Goal: Navigation & Orientation: Find specific page/section

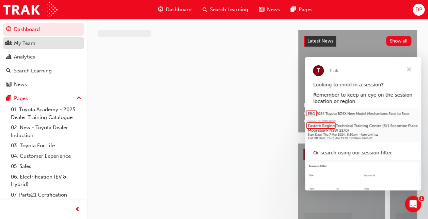
click at [29, 47] on div "My Team" at bounding box center [43, 43] width 75 height 9
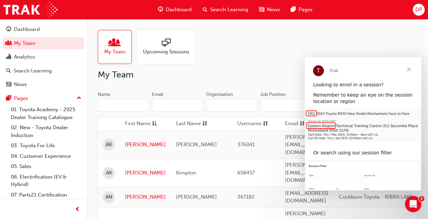
click at [170, 46] on div at bounding box center [166, 43] width 46 height 10
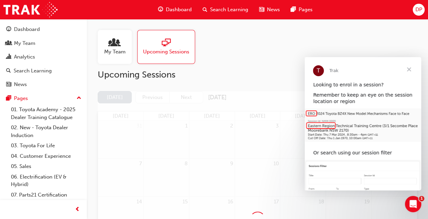
click at [408, 71] on span "Close" at bounding box center [408, 69] width 25 height 25
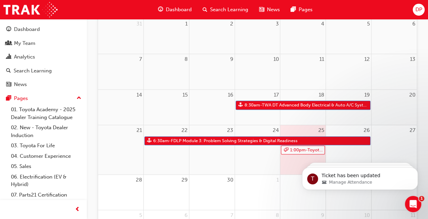
scroll to position [136, 0]
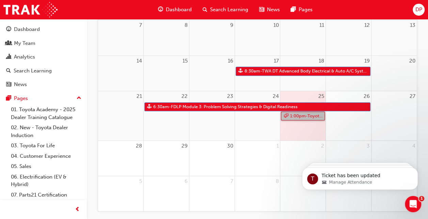
click at [295, 116] on link "1:00pm - Toyota For Life In Action - Virtual Classroom" at bounding box center [303, 116] width 44 height 9
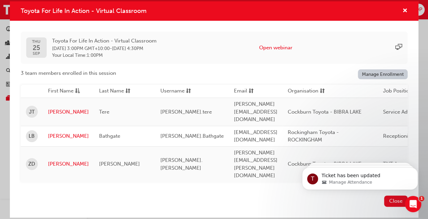
scroll to position [162, 0]
click at [402, 14] on span "cross-icon" at bounding box center [404, 11] width 5 height 6
